Goal: Task Accomplishment & Management: Manage account settings

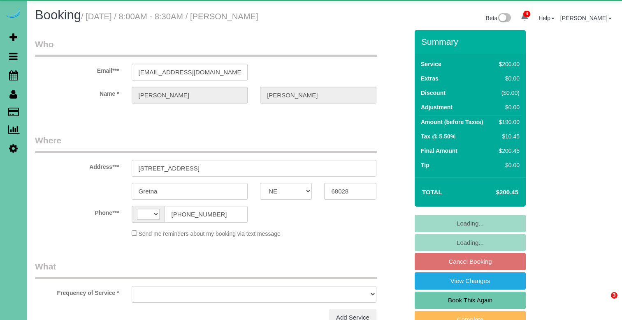
select select "NE"
select select "string:US"
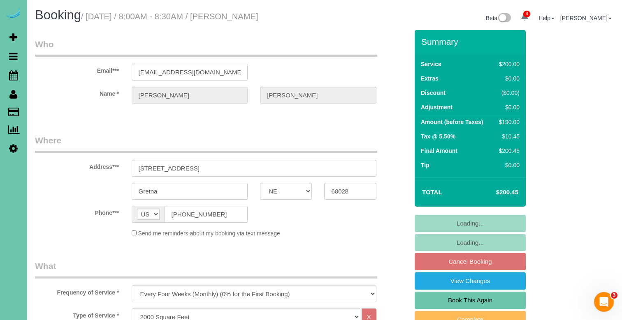
select select "object:926"
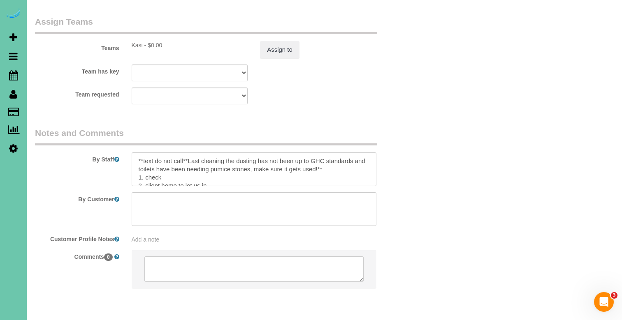
scroll to position [929, 0]
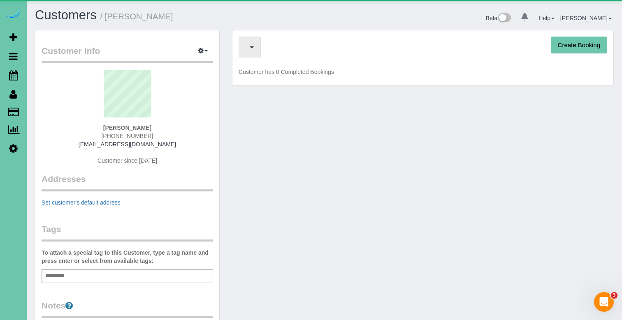
click at [271, 53] on div "Create Booking" at bounding box center [422, 47] width 368 height 21
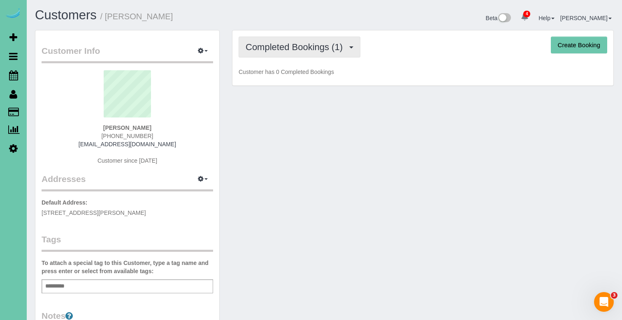
drag, startPoint x: 257, startPoint y: 45, endPoint x: 277, endPoint y: 61, distance: 24.8
click at [258, 45] on span "Completed Bookings (1)" at bounding box center [295, 47] width 101 height 10
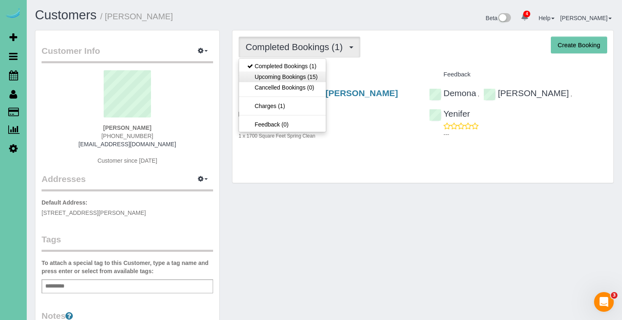
click at [282, 78] on link "Upcoming Bookings (15)" at bounding box center [282, 77] width 87 height 11
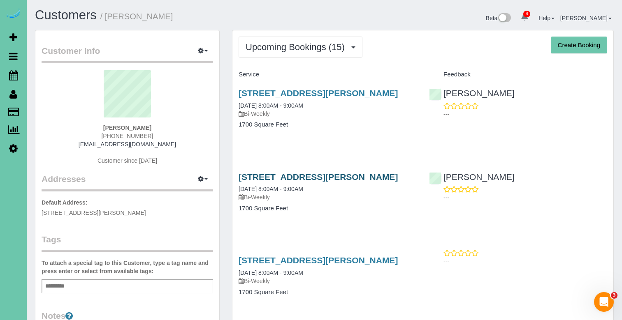
click at [329, 178] on link "10321 Fowler Ave, Omaha, NE 68134" at bounding box center [317, 176] width 159 height 9
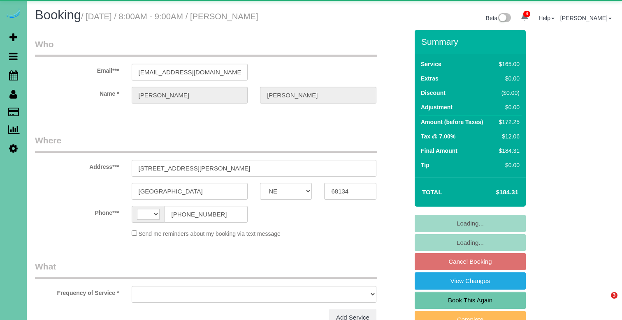
select select "NE"
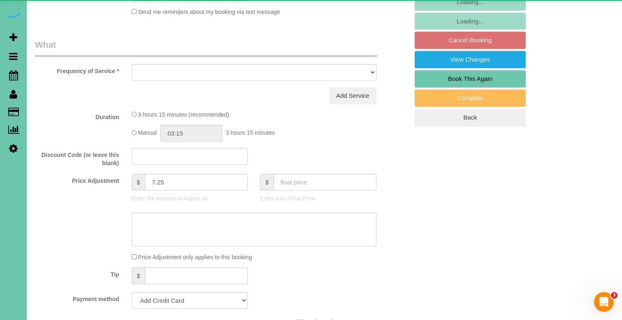
select select "string:US"
select select "object:686"
select select "string:fspay-e5aea904-6771-4f88-b097-4e7a23ff07f9"
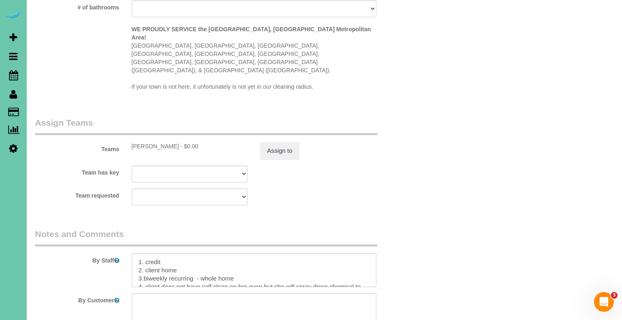
scroll to position [833, 0]
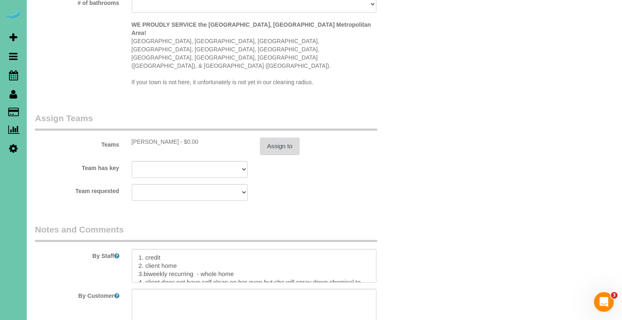
click at [277, 138] on button "Assign to" at bounding box center [279, 146] width 39 height 17
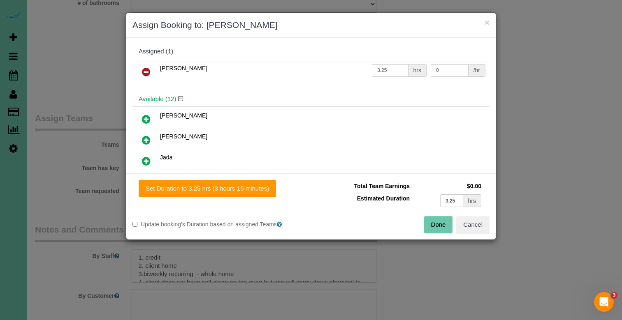
drag, startPoint x: 148, startPoint y: 66, endPoint x: 146, endPoint y: 99, distance: 33.7
click at [148, 66] on link at bounding box center [145, 72] width 19 height 16
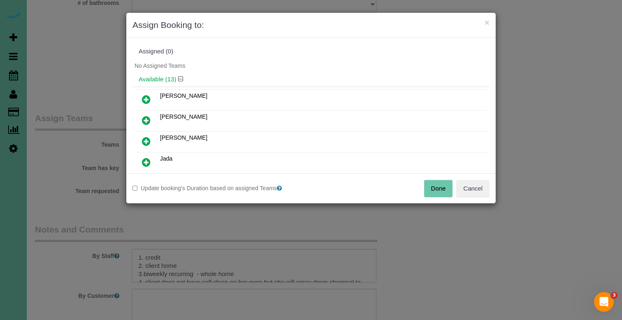
drag, startPoint x: 148, startPoint y: 143, endPoint x: 164, endPoint y: 153, distance: 18.6
click at [148, 143] on icon at bounding box center [146, 141] width 9 height 10
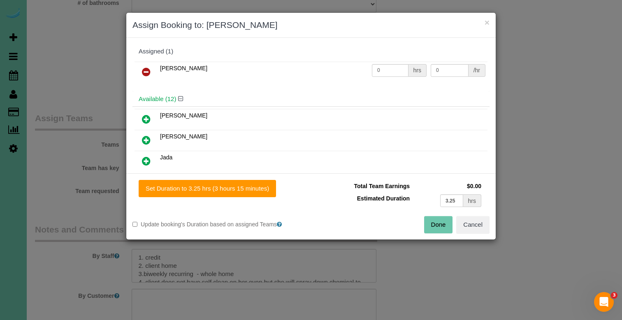
drag, startPoint x: 224, startPoint y: 190, endPoint x: 306, endPoint y: 201, distance: 83.4
click at [224, 190] on button "Set Duration to 3.25 hrs (3 hours 15 minutes)" at bounding box center [207, 188] width 137 height 17
type input "3.25"
drag, startPoint x: 441, startPoint y: 222, endPoint x: 423, endPoint y: 189, distance: 37.5
click at [441, 222] on button "Done" at bounding box center [438, 224] width 29 height 17
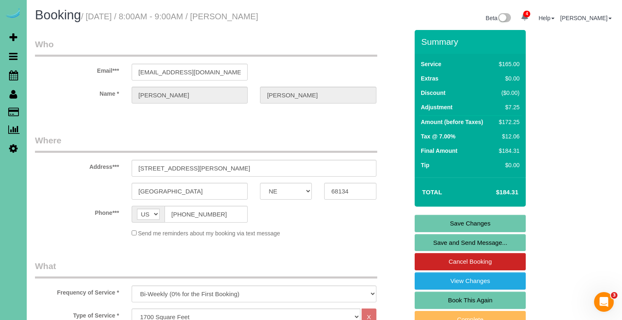
scroll to position [0, 0]
click at [423, 222] on link "Save Changes" at bounding box center [469, 223] width 111 height 17
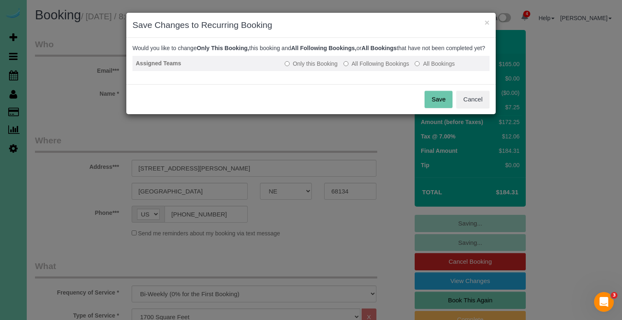
click at [363, 68] on label "All Following Bookings" at bounding box center [376, 64] width 66 height 8
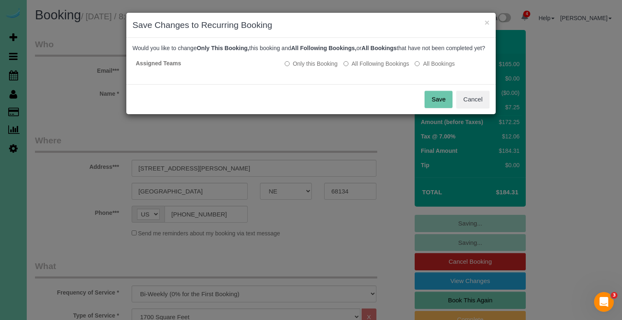
click at [443, 104] on button "Save" at bounding box center [438, 99] width 28 height 17
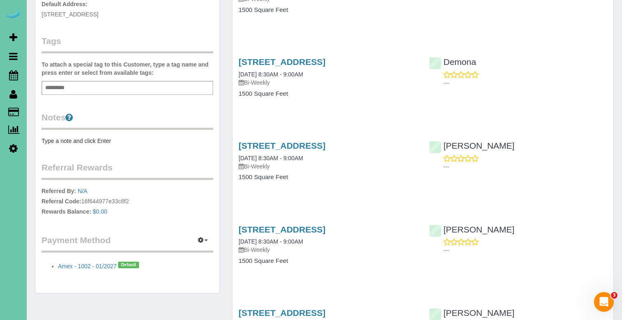
click at [80, 141] on pre "Type a note and click Enter" at bounding box center [127, 141] width 171 height 8
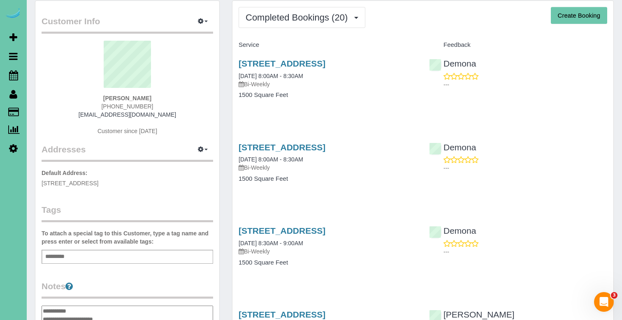
scroll to position [28, 0]
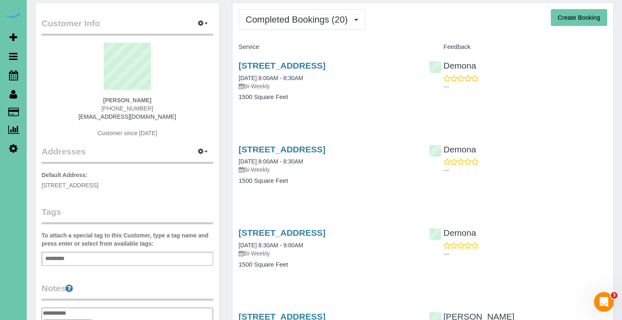
type textarea "**********"
drag, startPoint x: 200, startPoint y: 102, endPoint x: 192, endPoint y: 106, distance: 8.7
click at [201, 102] on div "Sarra Cushen-Corker (251) 604-6288 sec285@gmail.com Customer since 2024" at bounding box center [127, 94] width 171 height 103
drag, startPoint x: 146, startPoint y: 109, endPoint x: 84, endPoint y: 105, distance: 62.6
click at [83, 105] on div "Sarra Cushen-Corker (251) 604-6288 sec285@gmail.com Customer since 2024" at bounding box center [127, 94] width 171 height 103
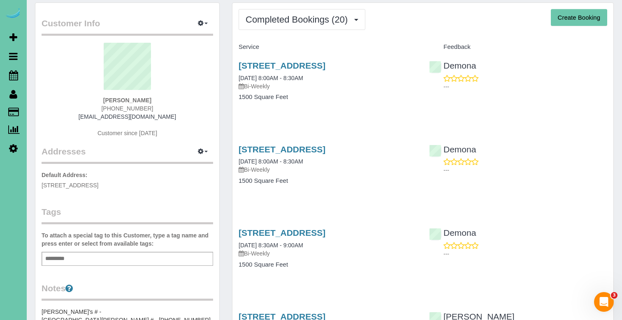
copy span "(251) 604-6288"
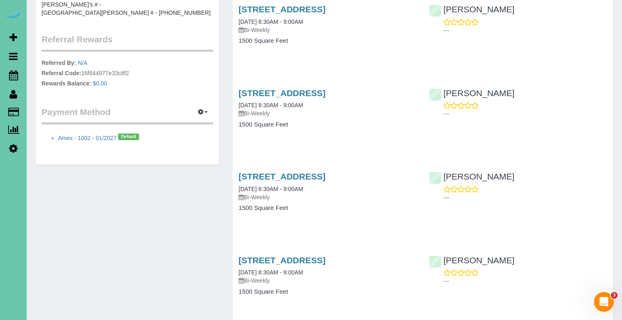
scroll to position [317, 0]
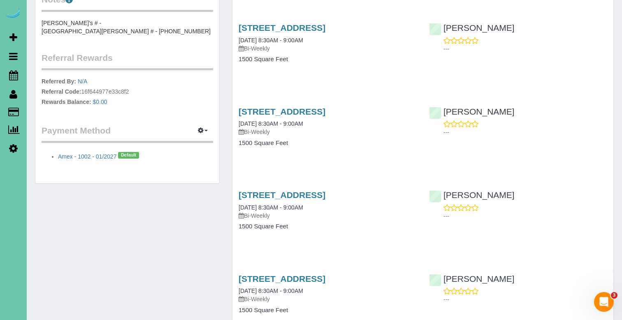
click at [106, 23] on pre "hubby's # - Sarra's # - 858-220-1223" at bounding box center [127, 27] width 171 height 16
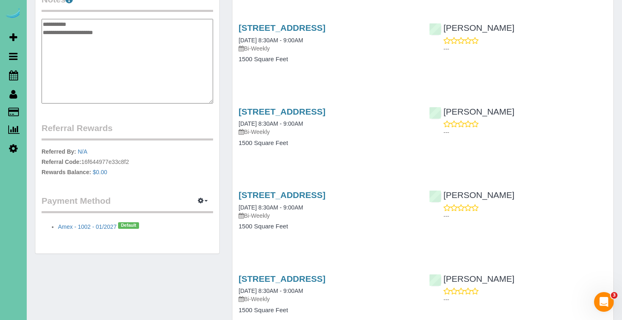
scroll to position [316, 0]
click at [118, 24] on textarea "**********" at bounding box center [127, 61] width 171 height 85
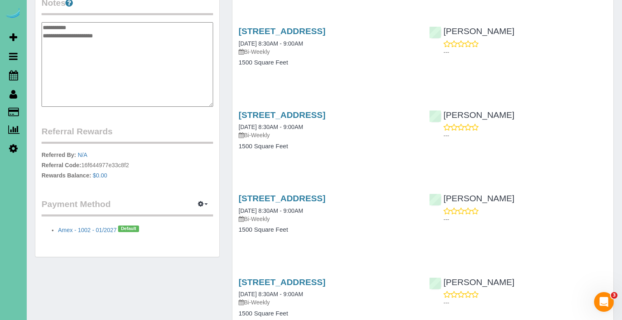
type textarea "**********"
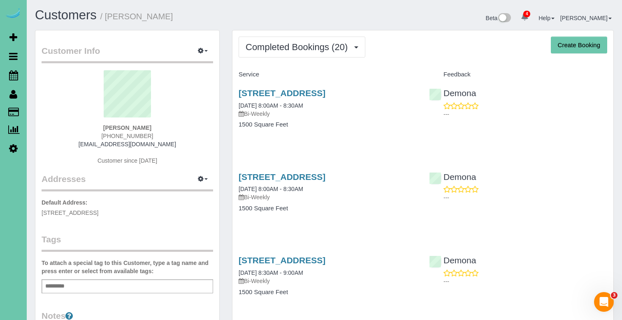
scroll to position [0, 0]
click at [163, 140] on div "Sarra Cushen-Corker (251) 604-6288 sec285@gmail.com Customer since 2024" at bounding box center [127, 121] width 171 height 103
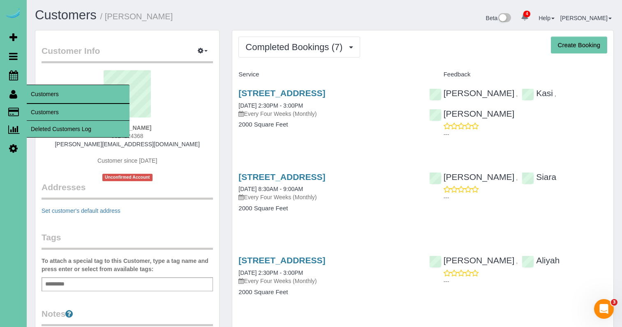
click at [51, 111] on link "Customers" at bounding box center [78, 112] width 103 height 16
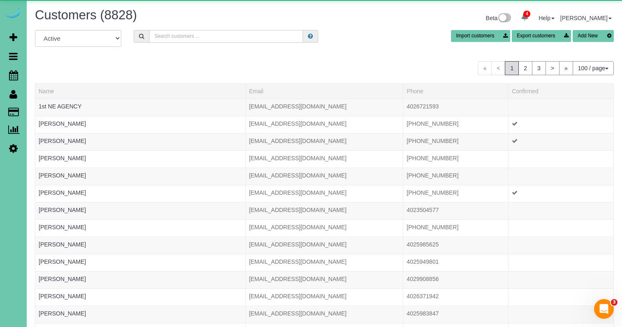
click at [173, 36] on input "text" at bounding box center [226, 36] width 154 height 13
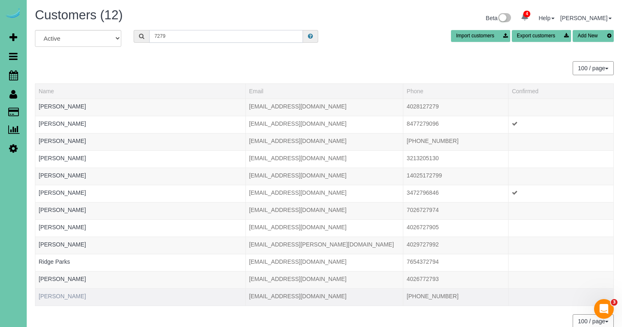
type input "7279"
click at [53, 298] on link "[PERSON_NAME]" at bounding box center [62, 296] width 47 height 7
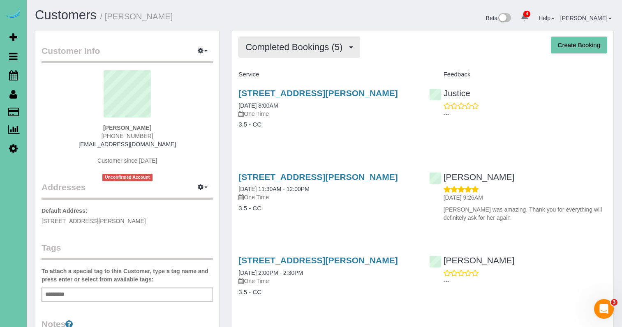
click at [294, 51] on span "Completed Bookings (5)" at bounding box center [295, 47] width 101 height 10
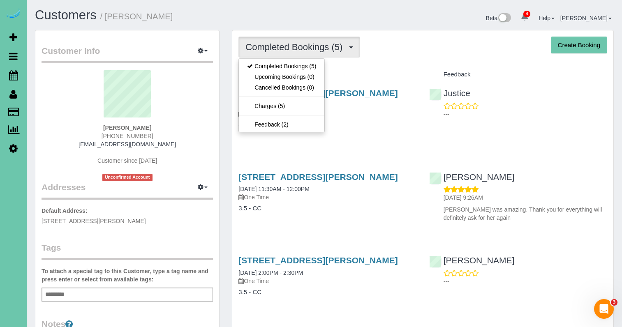
click at [204, 118] on sui-profile-pic at bounding box center [127, 96] width 159 height 53
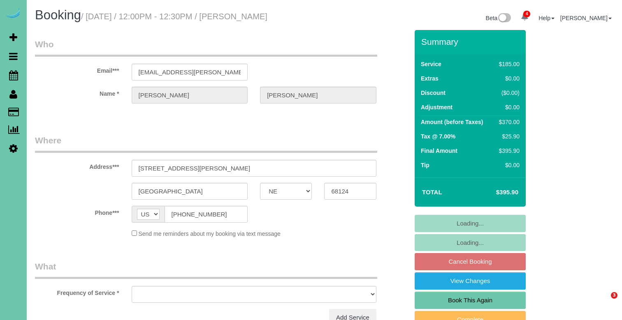
select select "NE"
select select "string:fspay-d6a5cfd9-22ad-4b26-afef-2bb2985907d5"
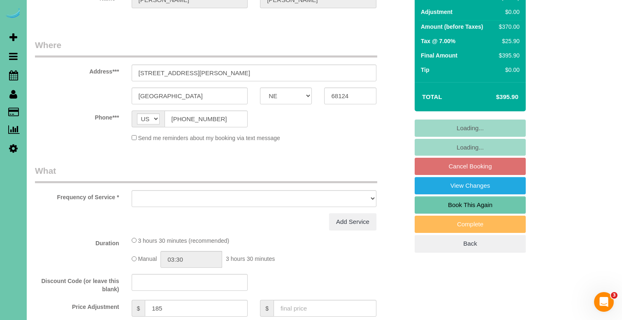
scroll to position [102, 0]
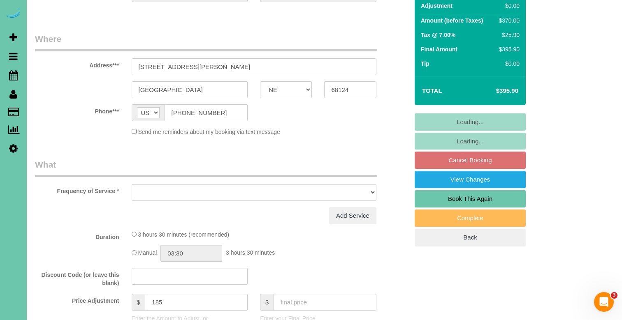
select select "object:672"
select select "number:36"
select select "number:43"
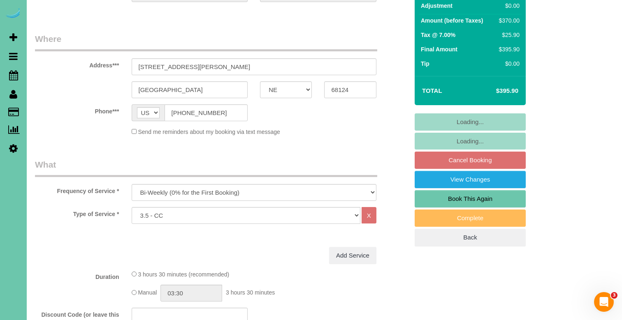
select select "object:932"
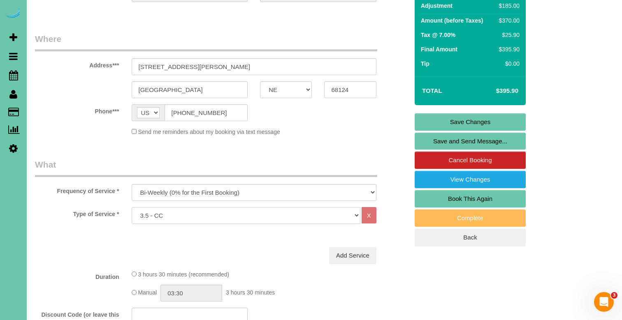
select select "160"
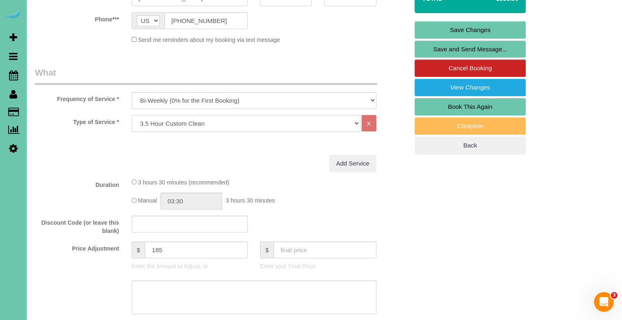
scroll to position [194, 0]
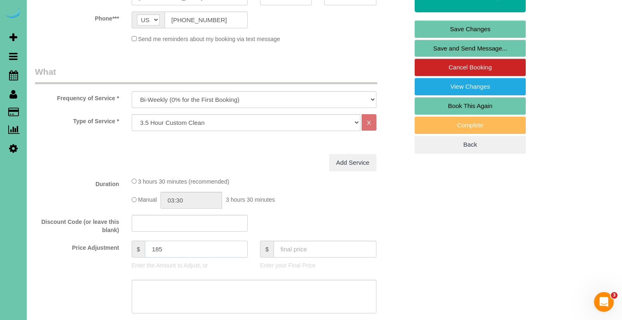
drag, startPoint x: 155, startPoint y: 245, endPoint x: 130, endPoint y: 238, distance: 25.6
click at [130, 238] on fieldset "What Frequency of Service * One Time Weekly (0% for the First Booking) Bi-Weekl…" at bounding box center [221, 224] width 373 height 317
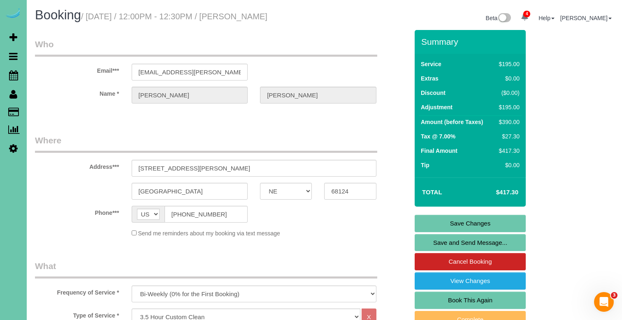
scroll to position [0, 0]
type input "195"
click at [421, 223] on link "Save Changes" at bounding box center [469, 223] width 111 height 17
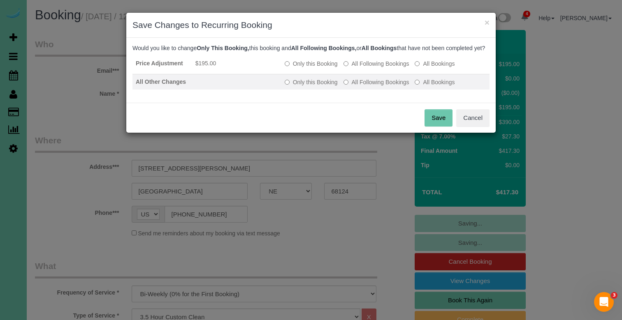
drag, startPoint x: 354, startPoint y: 73, endPoint x: 359, endPoint y: 88, distance: 15.5
click at [355, 68] on label "All Following Bookings" at bounding box center [376, 64] width 66 height 8
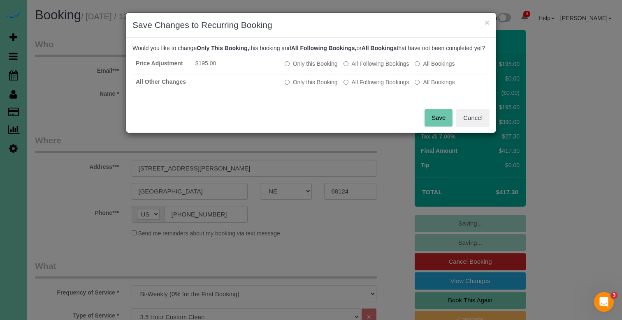
drag, startPoint x: 358, startPoint y: 89, endPoint x: 393, endPoint y: 112, distance: 40.9
click at [358, 86] on label "All Following Bookings" at bounding box center [376, 82] width 66 height 8
click at [435, 127] on button "Save" at bounding box center [438, 117] width 28 height 17
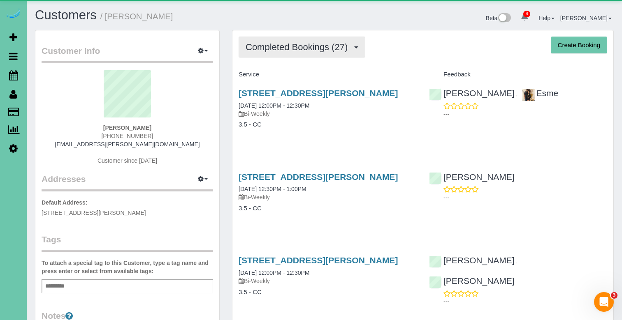
click at [280, 50] on span "Completed Bookings (27)" at bounding box center [298, 47] width 106 height 10
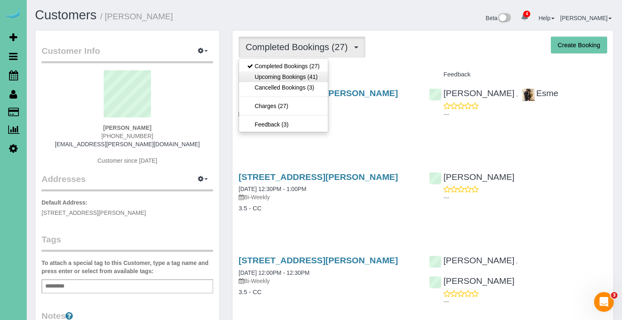
click at [299, 81] on link "Upcoming Bookings (41)" at bounding box center [283, 77] width 89 height 11
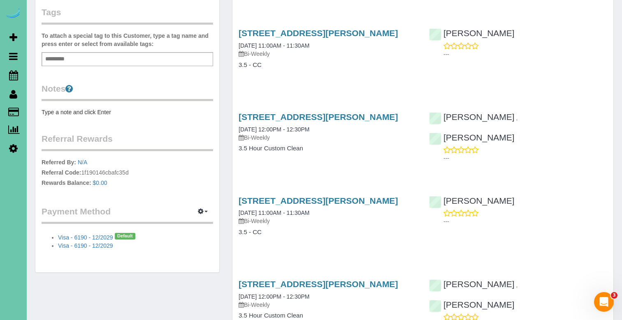
scroll to position [228, 0]
click at [333, 196] on link "9517 Frederick Cir, Omaha, NE 68124" at bounding box center [317, 200] width 159 height 9
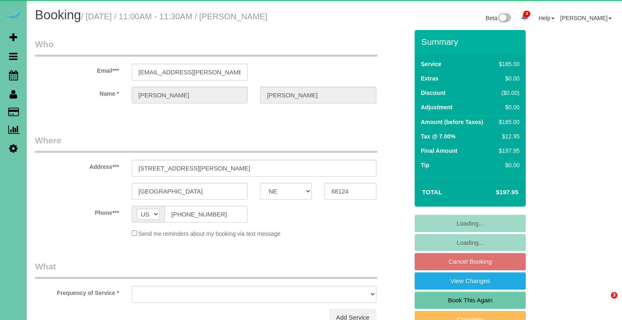
select select "NE"
select select "string:fspay-d6a5cfd9-22ad-4b26-afef-2bb2985907d5"
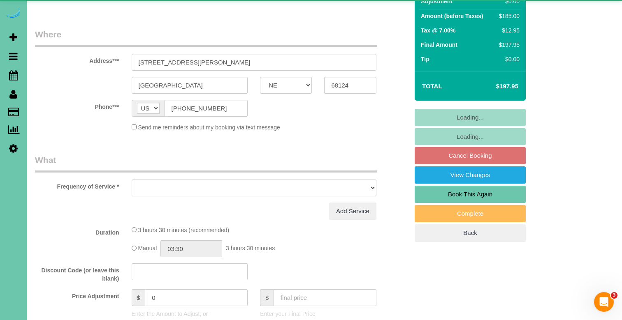
select select "object:672"
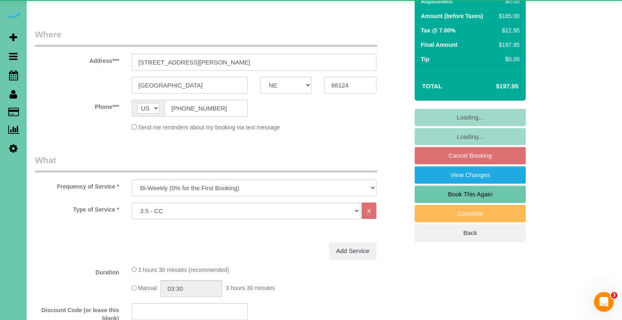
scroll to position [120, 0]
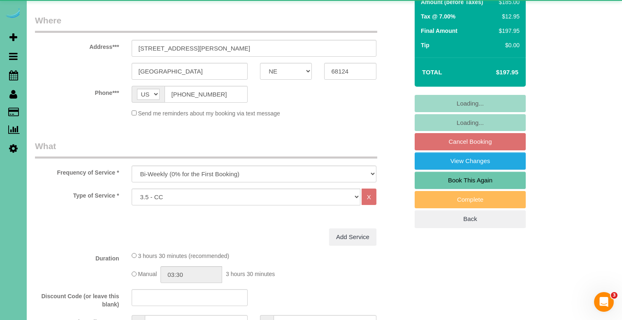
select select "number:36"
select select "number:43"
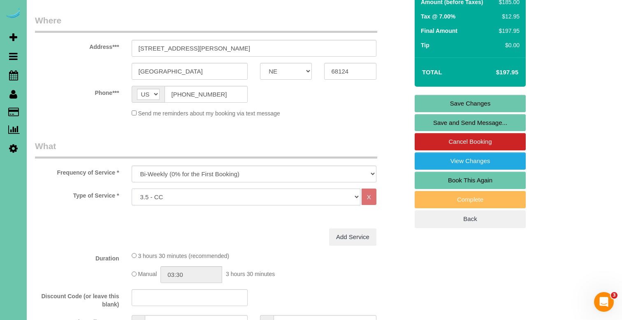
select select "160"
click at [435, 103] on link "Save Changes" at bounding box center [469, 103] width 111 height 17
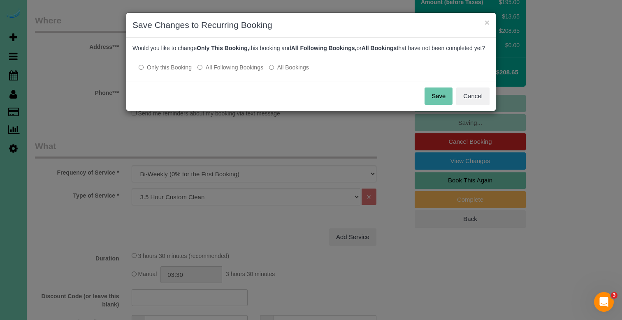
drag, startPoint x: 235, startPoint y: 73, endPoint x: 326, endPoint y: 104, distance: 95.5
click at [236, 72] on label "All Following Bookings" at bounding box center [230, 67] width 66 height 8
drag, startPoint x: 444, startPoint y: 102, endPoint x: 341, endPoint y: 103, distance: 103.2
click at [444, 102] on button "Save" at bounding box center [438, 96] width 28 height 17
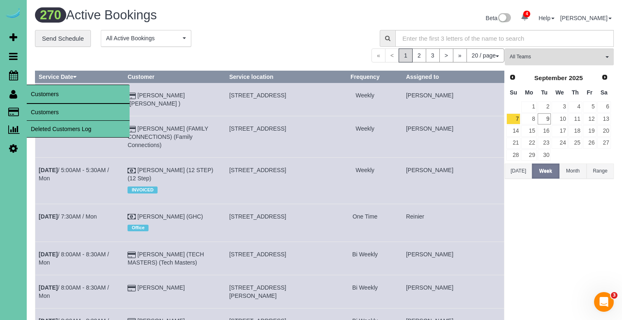
click at [42, 106] on link "Customers" at bounding box center [78, 112] width 103 height 16
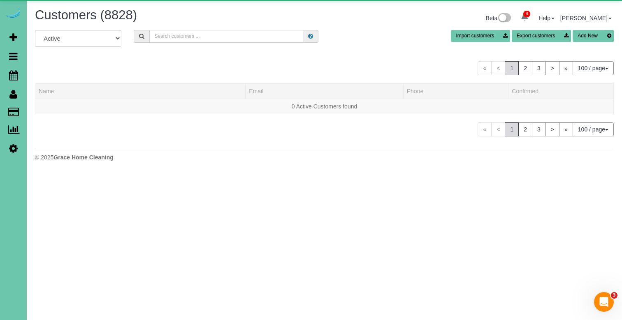
click at [192, 36] on input "text" at bounding box center [226, 36] width 154 height 13
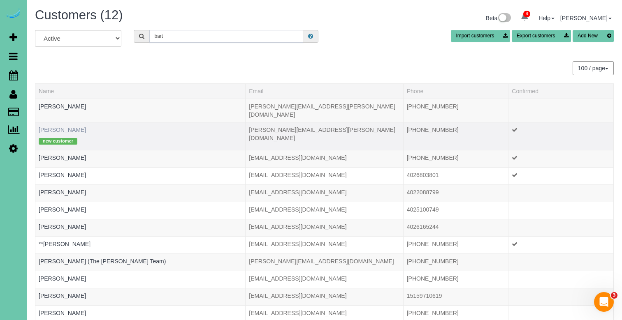
type input "bart"
click at [58, 127] on link "Bart Sladavnik" at bounding box center [62, 130] width 47 height 7
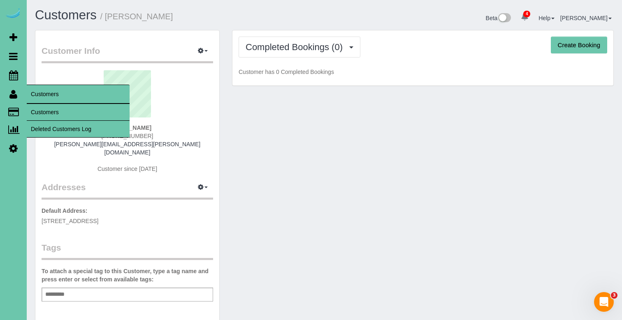
click at [42, 106] on link "Customers" at bounding box center [78, 112] width 103 height 16
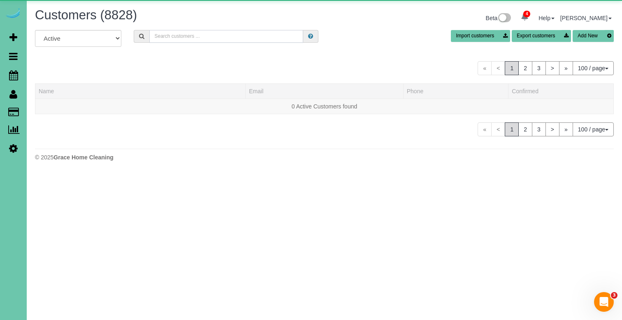
click at [268, 33] on input "text" at bounding box center [226, 36] width 154 height 13
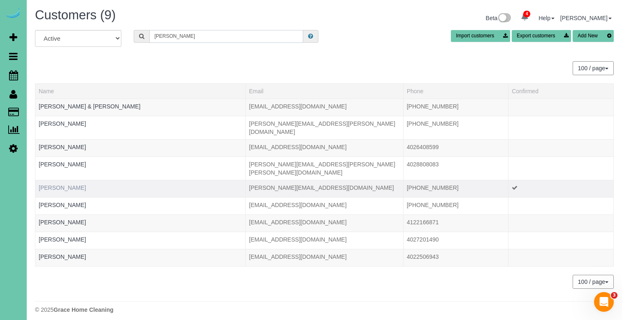
type input "Laura m"
click at [61, 185] on link "Laura Meyers" at bounding box center [62, 188] width 47 height 7
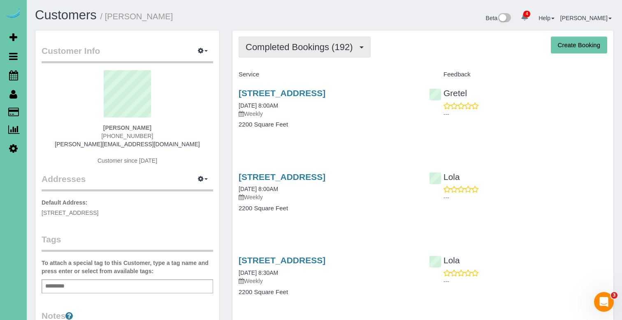
click at [300, 44] on span "Completed Bookings (192)" at bounding box center [300, 47] width 111 height 10
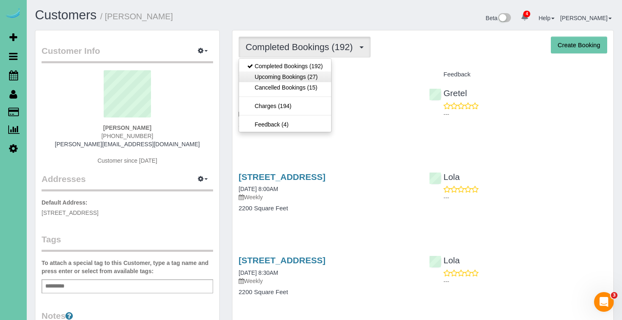
click at [293, 76] on link "Upcoming Bookings (27)" at bounding box center [285, 77] width 92 height 11
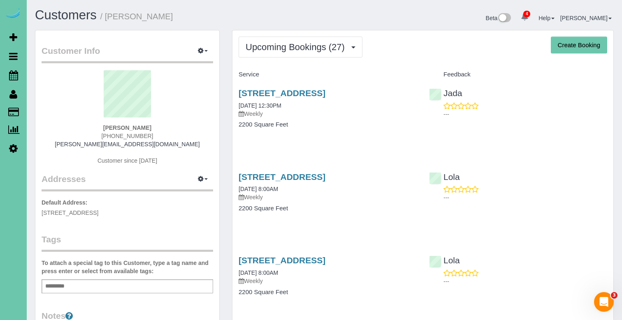
click at [351, 86] on div "5128 Blondo Street, Omaha, NE 68104 09/10/2025 12:30PM Weekly 2200 Square Feet" at bounding box center [327, 112] width 190 height 63
click at [325, 91] on link "5128 Blondo Street, Omaha, NE 68104" at bounding box center [281, 92] width 87 height 9
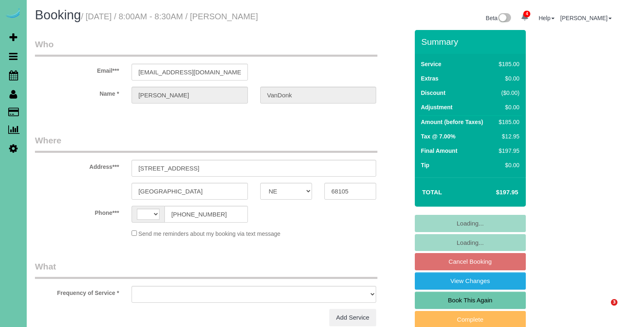
select select "NE"
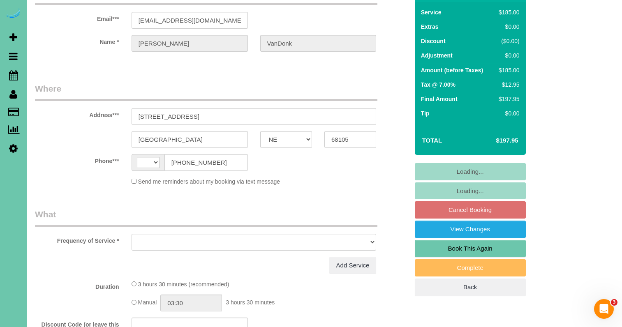
select select "string:[GEOGRAPHIC_DATA]"
select select "object:672"
select select "string:fspay-d10e0db3-83f0-4cc5-9652-6c18f9001fc7"
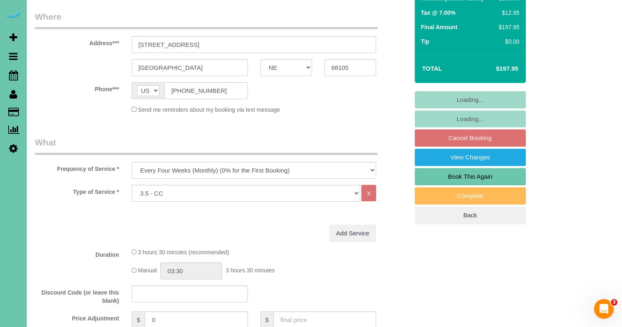
scroll to position [123, 0]
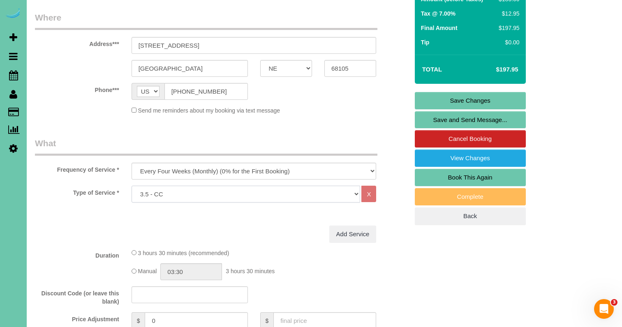
select select "160"
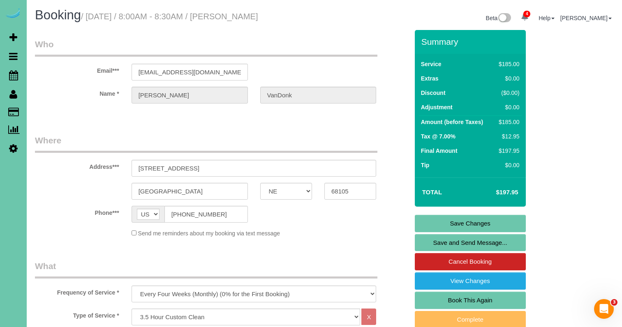
scroll to position [0, 0]
click at [467, 222] on link "Save Changes" at bounding box center [470, 223] width 111 height 17
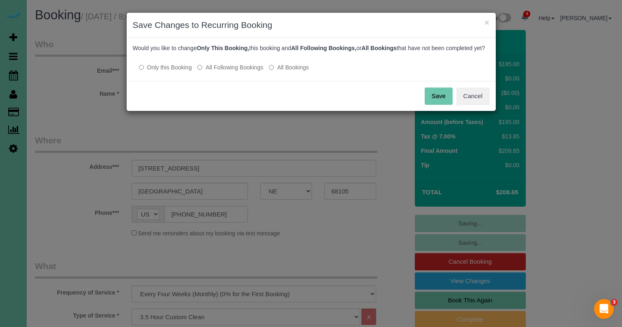
click at [238, 72] on label "All Following Bookings" at bounding box center [230, 67] width 66 height 8
click at [434, 105] on button "Save" at bounding box center [439, 96] width 28 height 17
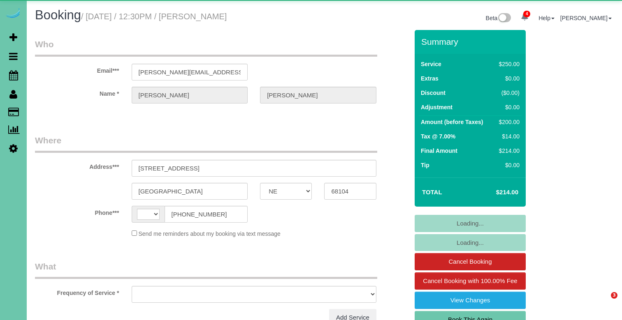
select select "NE"
select select "string:fspay-40853d63-384d-4756-9b0d-47250fe39510"
select select "string:[GEOGRAPHIC_DATA]"
select select "object:887"
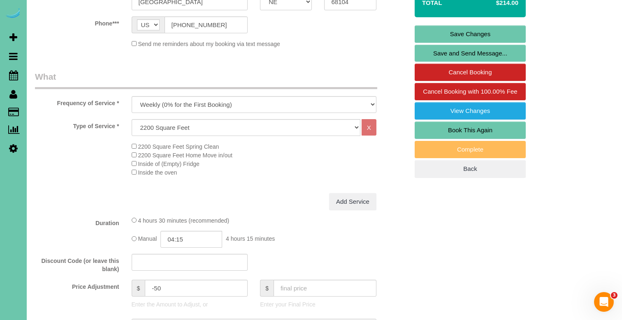
scroll to position [187, 0]
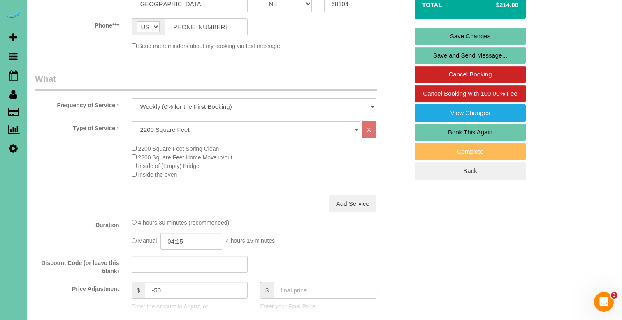
click at [288, 287] on input "text" at bounding box center [324, 290] width 103 height 17
click at [287, 287] on input "text" at bounding box center [324, 290] width 103 height 17
type input "171.21"
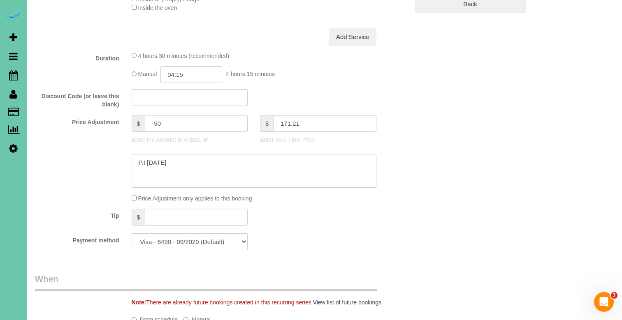
type input "-89.99"
drag, startPoint x: 184, startPoint y: 163, endPoint x: 46, endPoint y: 150, distance: 138.4
click at [46, 150] on sui-booking-price-adjustment "Price Adjustment $ -89.99 Enter the Amount to Adjust, or $ Enter your Final Pri…" at bounding box center [221, 159] width 373 height 88
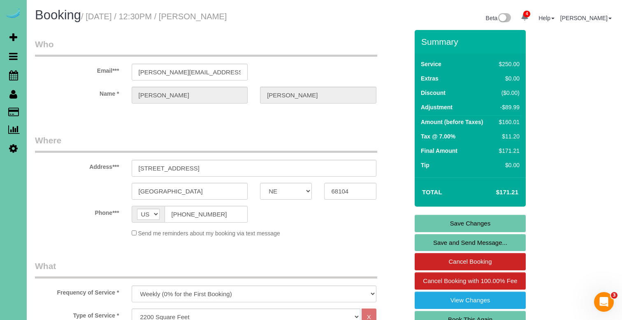
scroll to position [0, 0]
type textarea "$42.79 discount for light globe"
click at [437, 224] on link "Save Changes" at bounding box center [469, 223] width 111 height 17
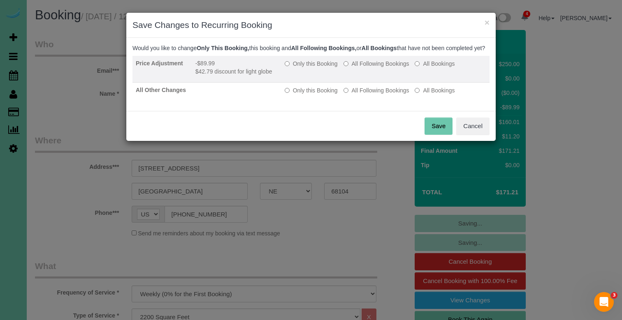
click at [296, 66] on td "Only this Booking All Following Bookings All Bookings" at bounding box center [385, 69] width 208 height 27
click at [296, 68] on label "Only this Booking" at bounding box center [310, 64] width 53 height 8
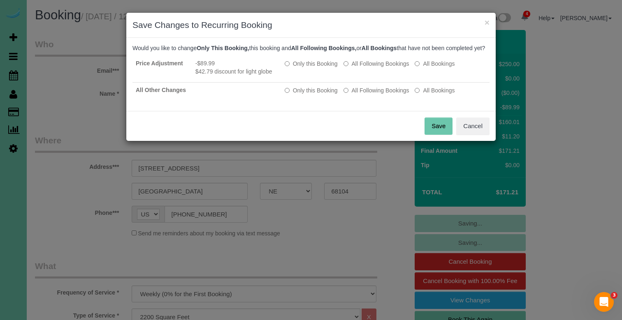
click at [428, 132] on button "Save" at bounding box center [438, 126] width 28 height 17
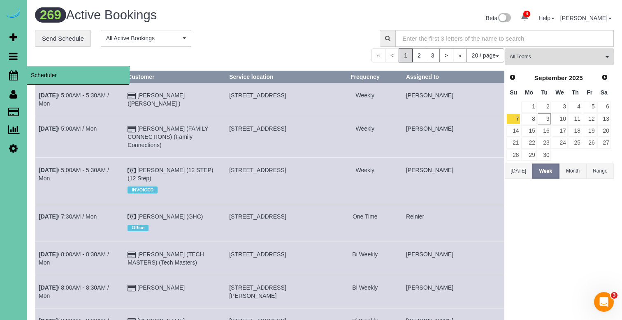
click at [15, 74] on icon at bounding box center [13, 75] width 9 height 10
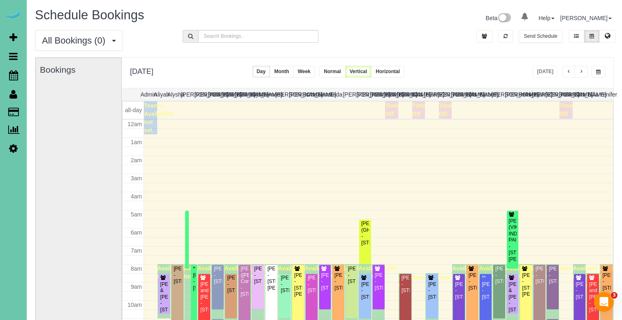
scroll to position [109, 0]
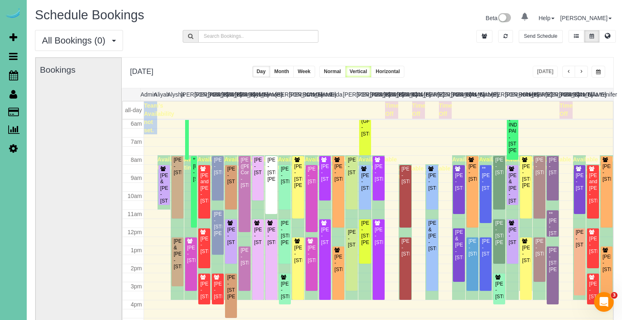
click at [596, 74] on span "button" at bounding box center [598, 71] width 5 height 5
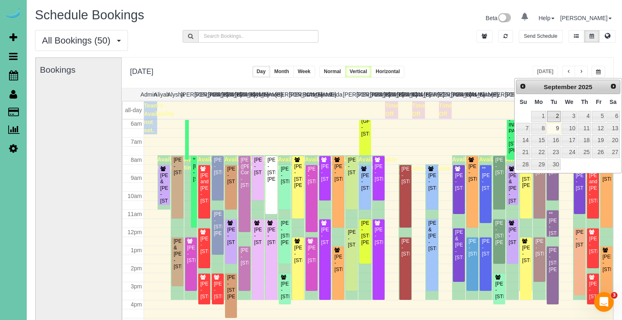
click at [552, 118] on link "2" at bounding box center [553, 116] width 13 height 11
type input "**********"
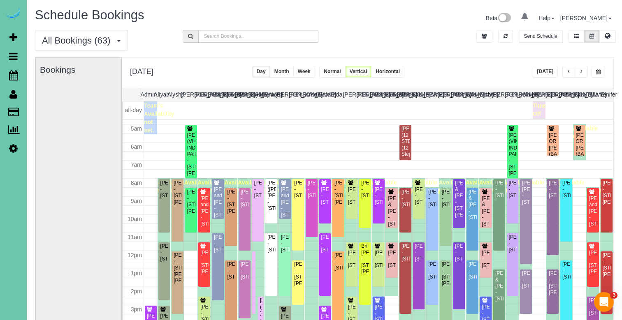
scroll to position [85, 0]
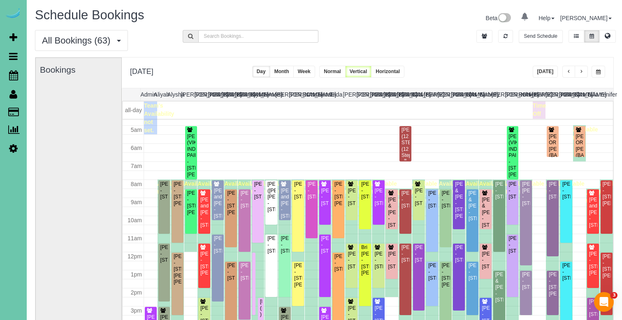
click at [404, 140] on div "[PERSON_NAME] (12 STEP) (12 Step) - [STREET_ADDRESS]" at bounding box center [405, 149] width 9 height 44
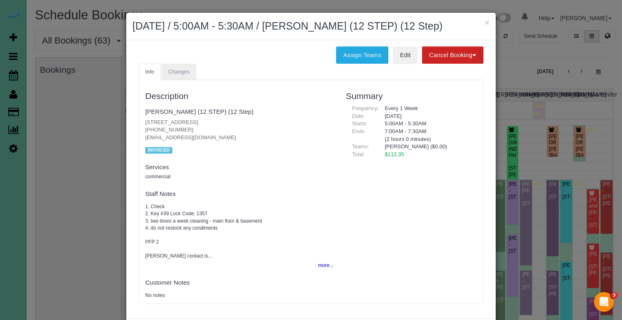
click at [181, 75] on span "Changes" at bounding box center [178, 72] width 21 height 6
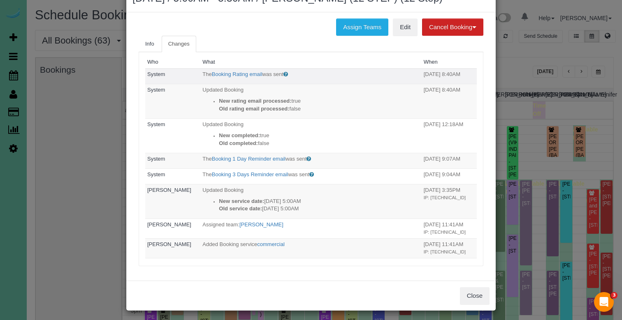
scroll to position [30, 0]
